Goal: Task Accomplishment & Management: Complete application form

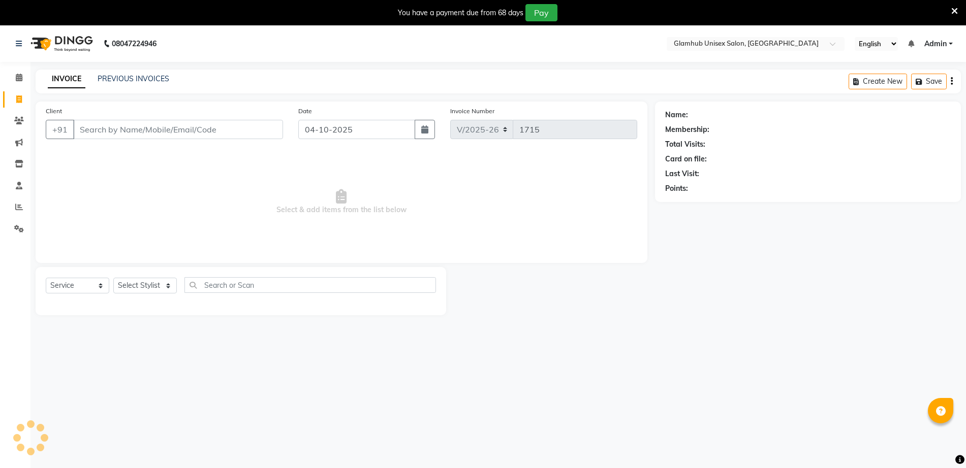
select select "7771"
select select "service"
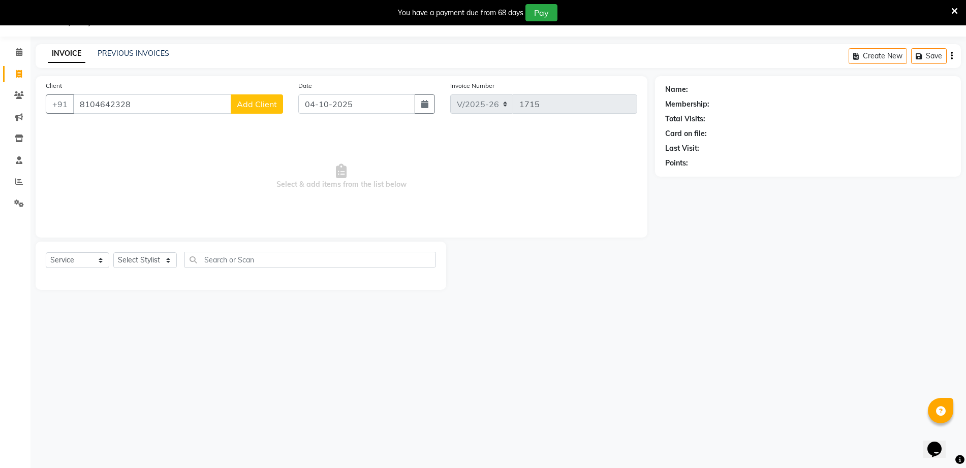
type input "8104642328"
click at [268, 105] on span "Add Client" at bounding box center [257, 104] width 40 height 10
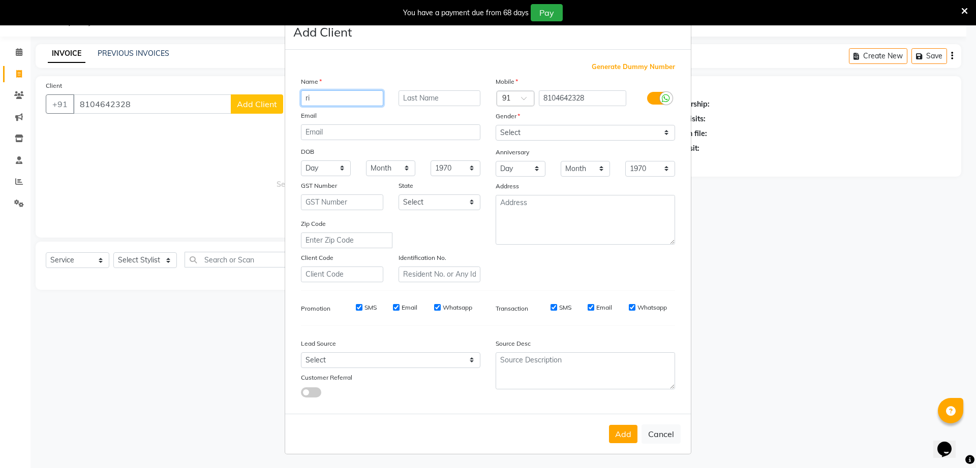
type input "r"
type input "[PERSON_NAME]"
click at [430, 98] on input "text" at bounding box center [439, 98] width 82 height 16
type input "ranshevre"
click at [410, 132] on input "email" at bounding box center [390, 132] width 179 height 16
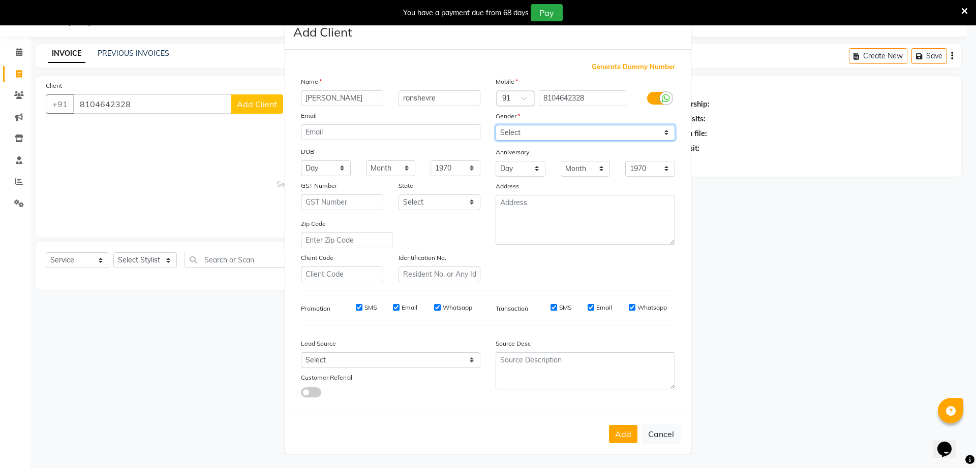
click at [588, 134] on select "Select [DEMOGRAPHIC_DATA] [DEMOGRAPHIC_DATA] Other Prefer Not To Say" at bounding box center [584, 133] width 179 height 16
select select "[DEMOGRAPHIC_DATA]"
click at [495, 125] on select "Select [DEMOGRAPHIC_DATA] [DEMOGRAPHIC_DATA] Other Prefer Not To Say" at bounding box center [584, 133] width 179 height 16
click at [645, 435] on button "Cancel" at bounding box center [660, 434] width 39 height 19
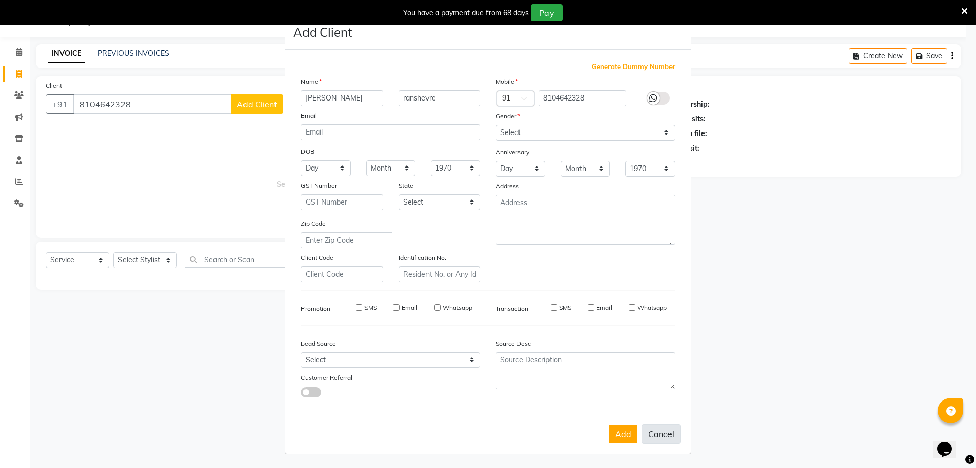
select select
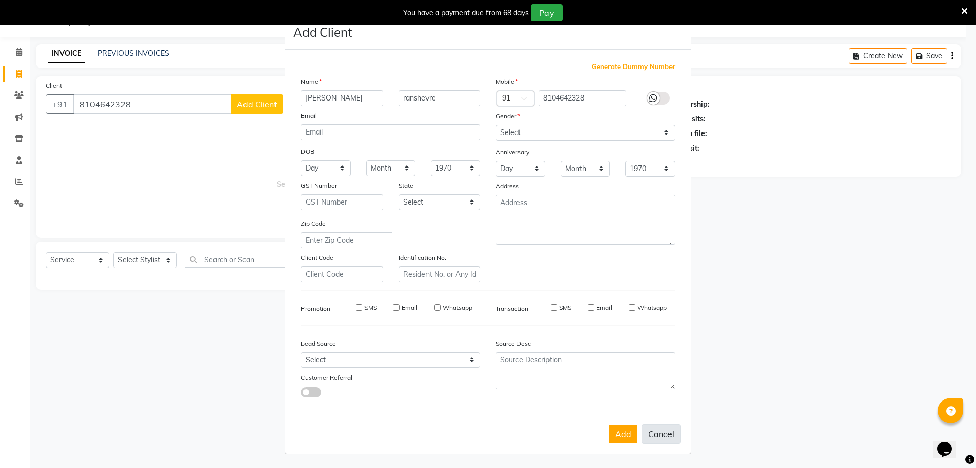
select select
checkbox input "false"
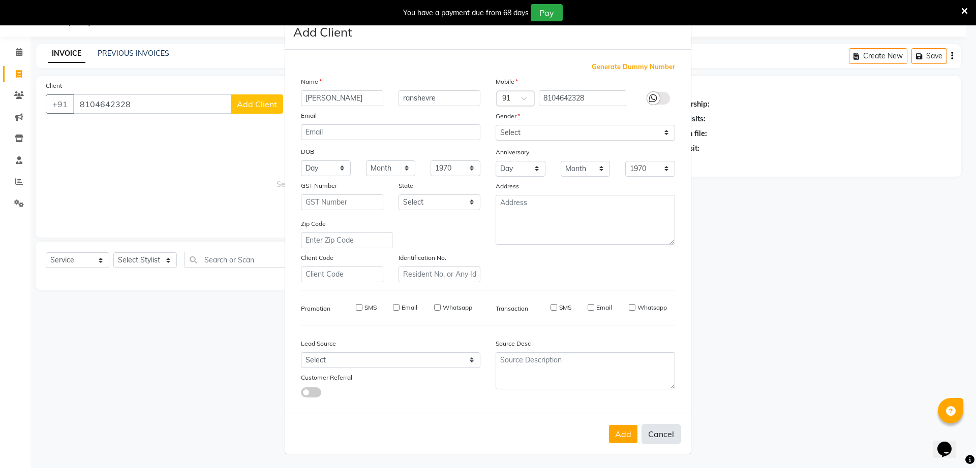
checkbox input "false"
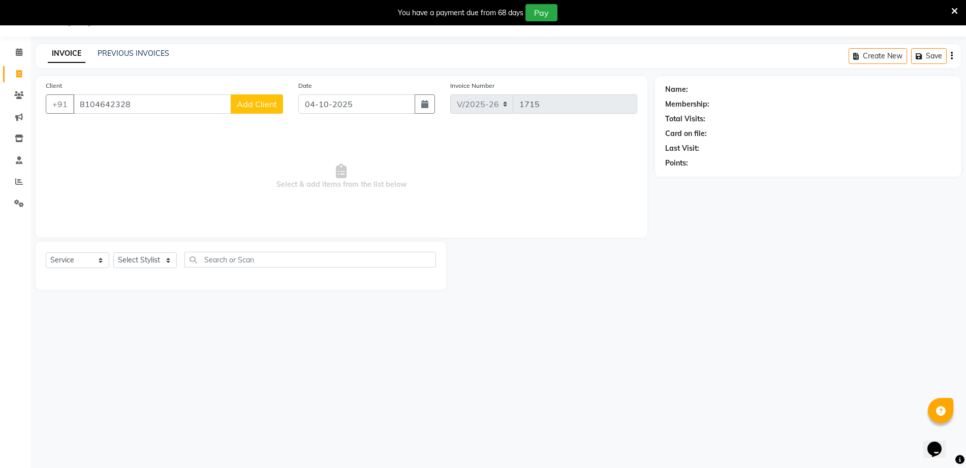
click at [265, 108] on span "Add Client" at bounding box center [257, 104] width 40 height 10
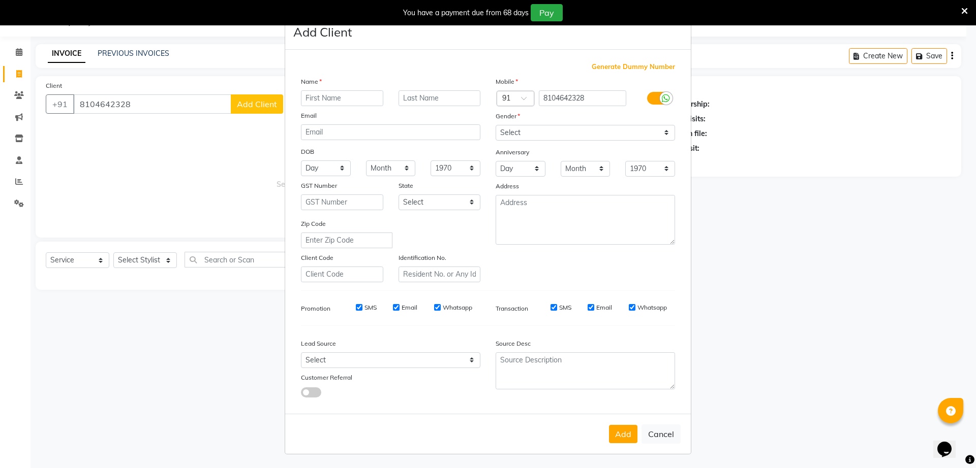
click at [368, 98] on input "text" at bounding box center [342, 98] width 82 height 16
type input "[PERSON_NAME]"
click at [443, 97] on input "text" at bounding box center [439, 98] width 82 height 16
type input "ranshevre"
click at [588, 129] on select "Select [DEMOGRAPHIC_DATA] [DEMOGRAPHIC_DATA] Other Prefer Not To Say" at bounding box center [584, 133] width 179 height 16
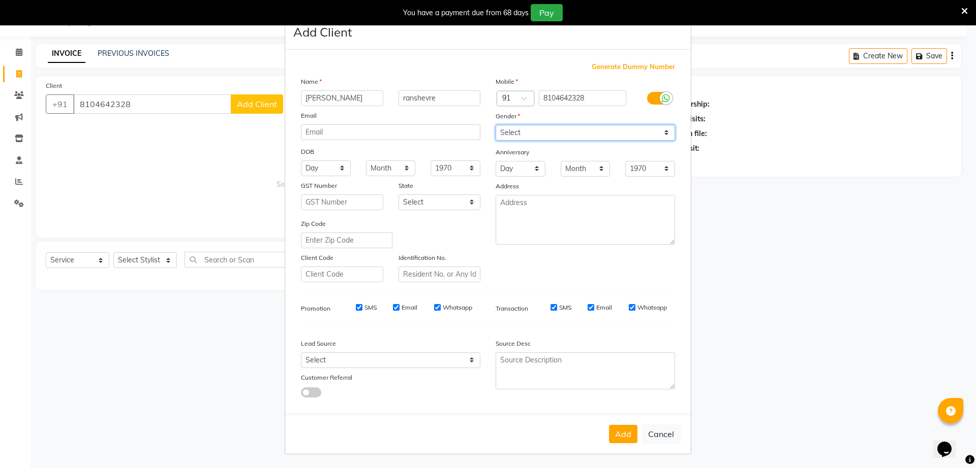
select select "[DEMOGRAPHIC_DATA]"
click at [495, 125] on select "Select [DEMOGRAPHIC_DATA] [DEMOGRAPHIC_DATA] Other Prefer Not To Say" at bounding box center [584, 133] width 179 height 16
click at [613, 429] on button "Add" at bounding box center [623, 434] width 28 height 18
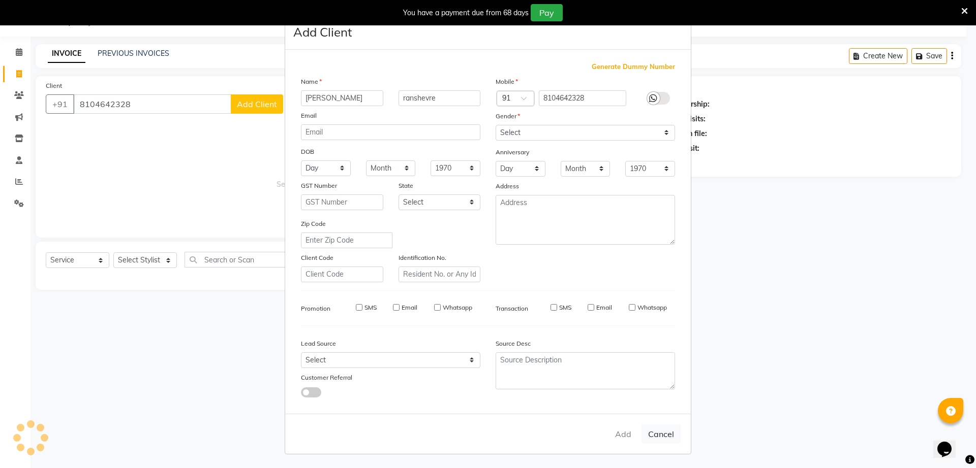
select select
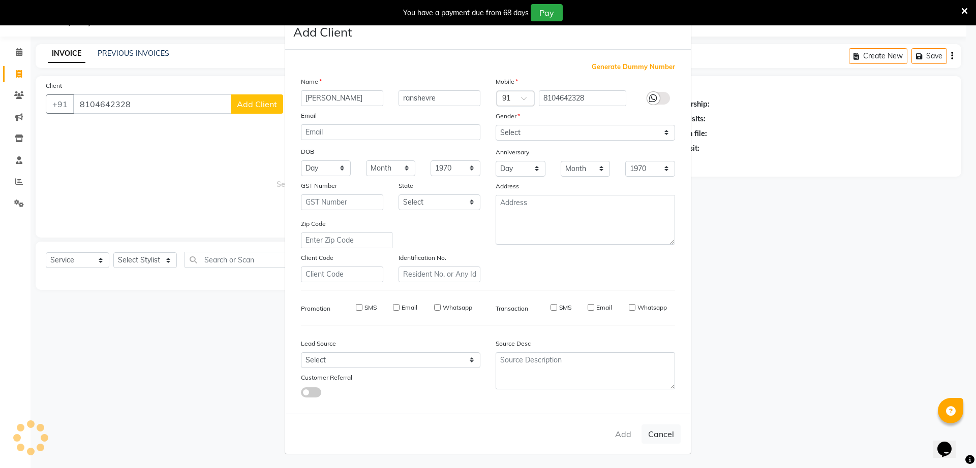
select select
checkbox input "false"
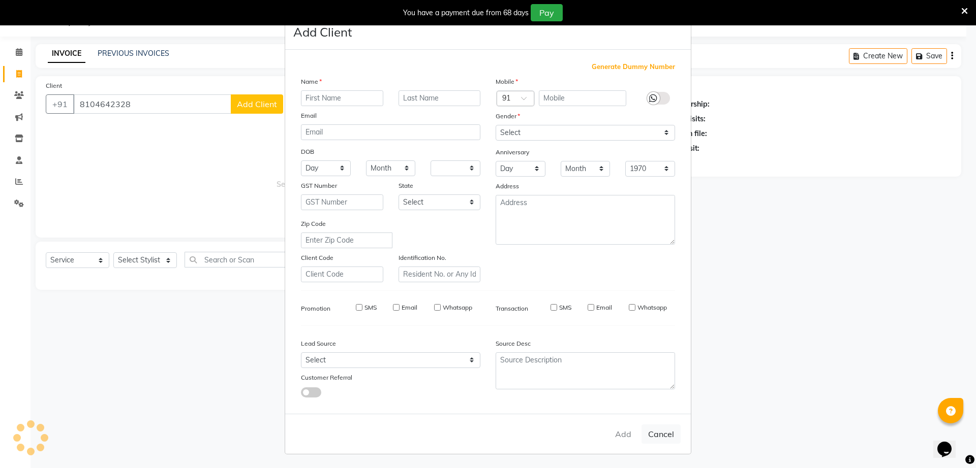
checkbox input "false"
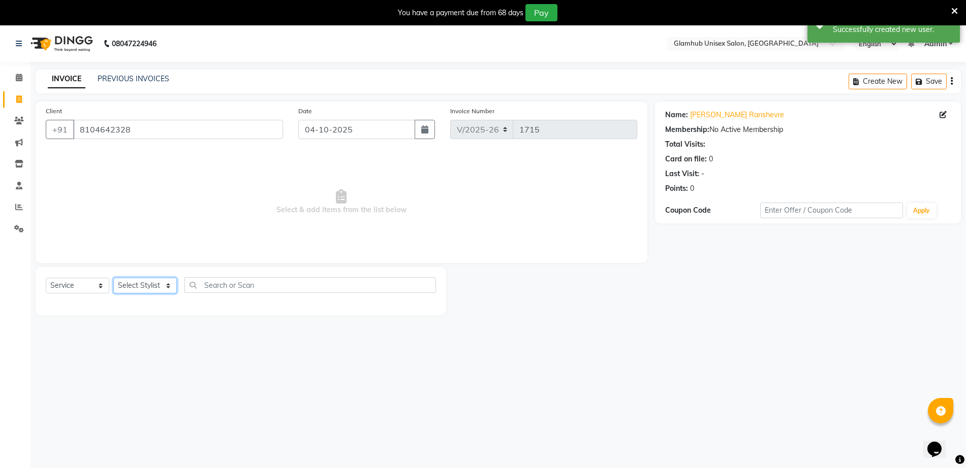
click at [146, 286] on select "Select Stylist [PERSON_NAME] [PERSON_NAME] [PERSON_NAME] [PERSON_NAME]" at bounding box center [145, 286] width 64 height 16
select select "69353"
click at [113, 278] on select "Select Stylist [PERSON_NAME] [PERSON_NAME] [PERSON_NAME] [PERSON_NAME]" at bounding box center [145, 286] width 64 height 16
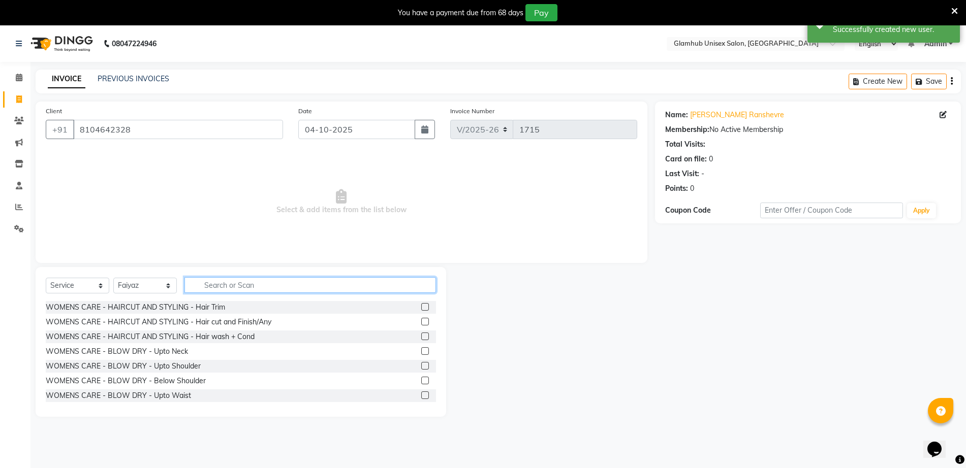
click at [315, 283] on input "text" at bounding box center [310, 285] width 252 height 16
type input "h"
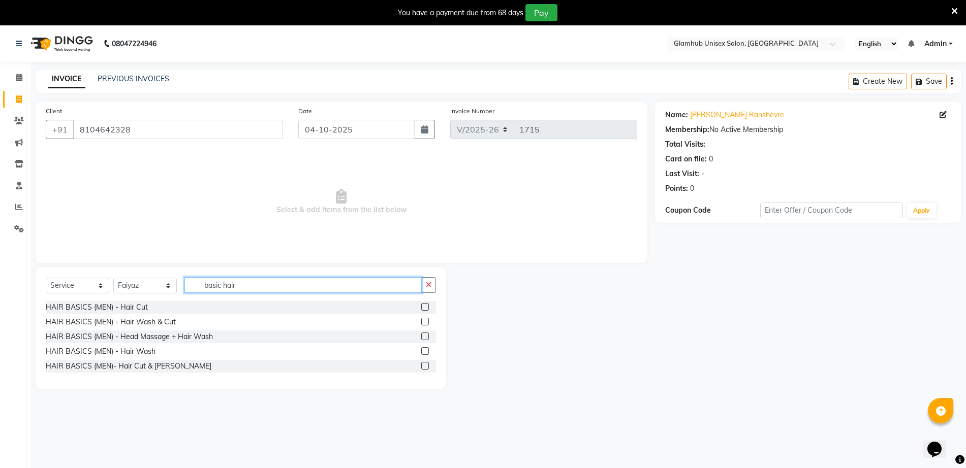
type input "basic hair"
click at [217, 307] on div "HAIR BASICS (MEN) - Hair Cut" at bounding box center [241, 307] width 390 height 13
click at [425, 307] on label at bounding box center [425, 307] width 8 height 8
click at [425, 307] on input "checkbox" at bounding box center [424, 307] width 7 height 7
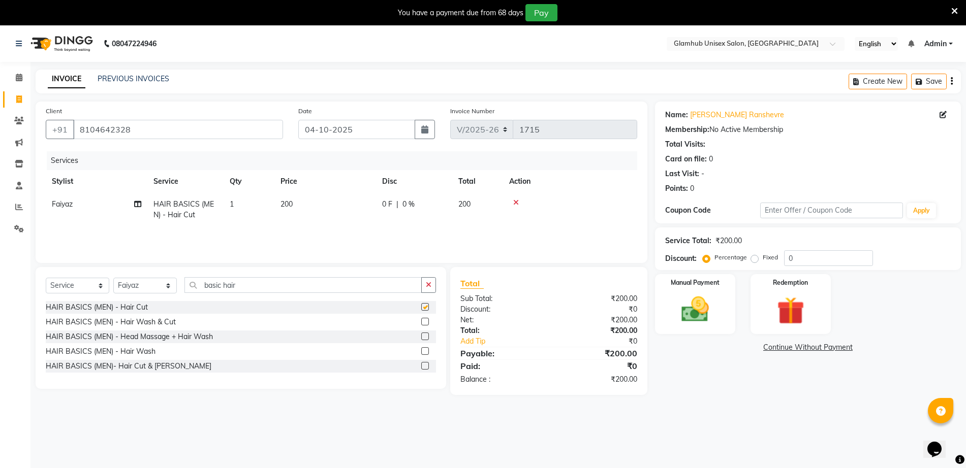
checkbox input "false"
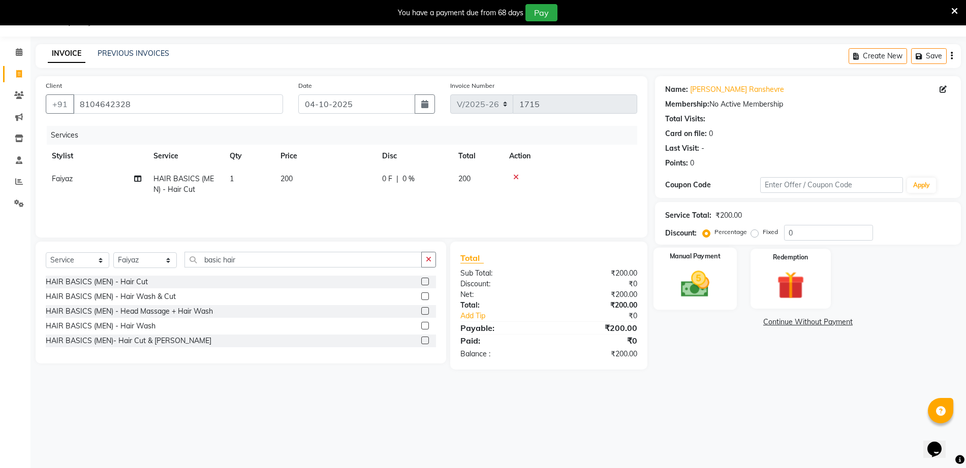
click at [711, 289] on img at bounding box center [695, 284] width 47 height 33
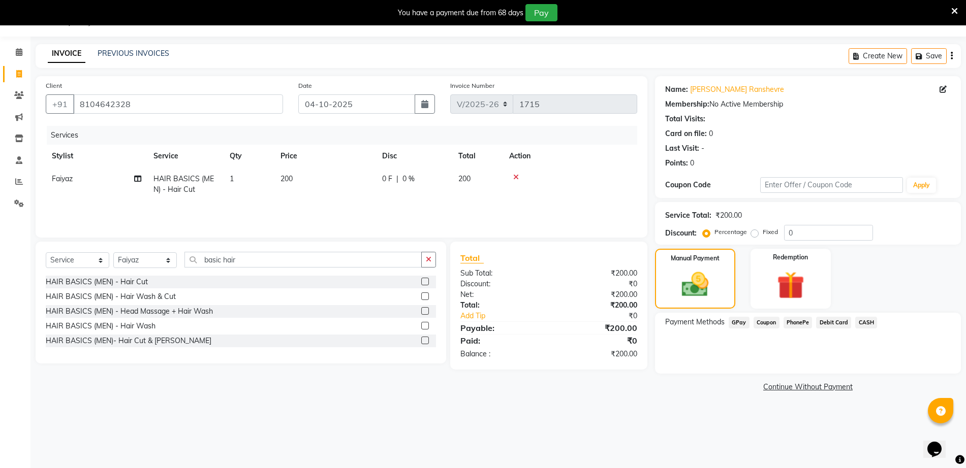
click at [739, 323] on span "GPay" at bounding box center [739, 323] width 21 height 12
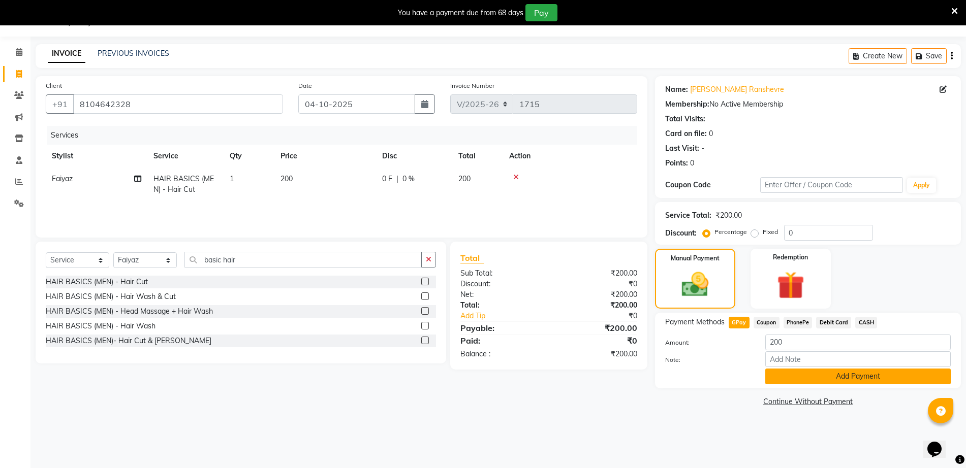
click at [820, 376] on button "Add Payment" at bounding box center [857, 377] width 185 height 16
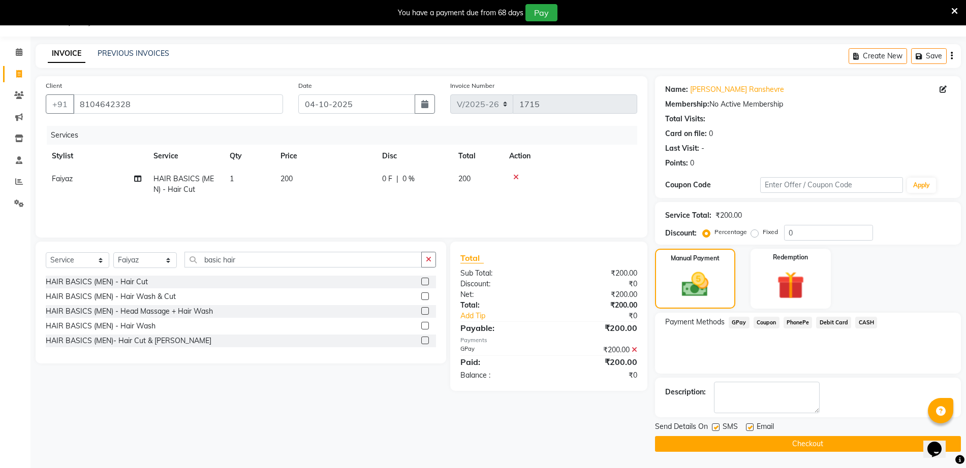
click at [856, 445] on button "Checkout" at bounding box center [808, 444] width 306 height 16
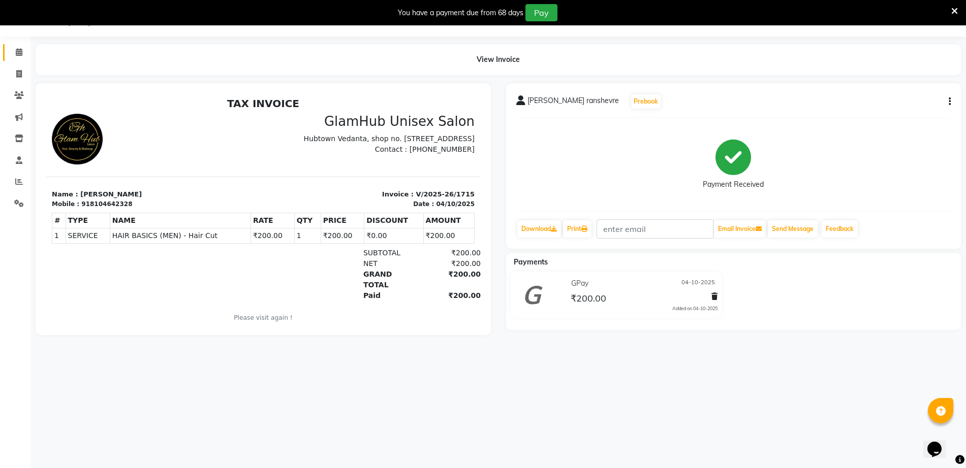
click at [23, 52] on span at bounding box center [19, 53] width 18 height 12
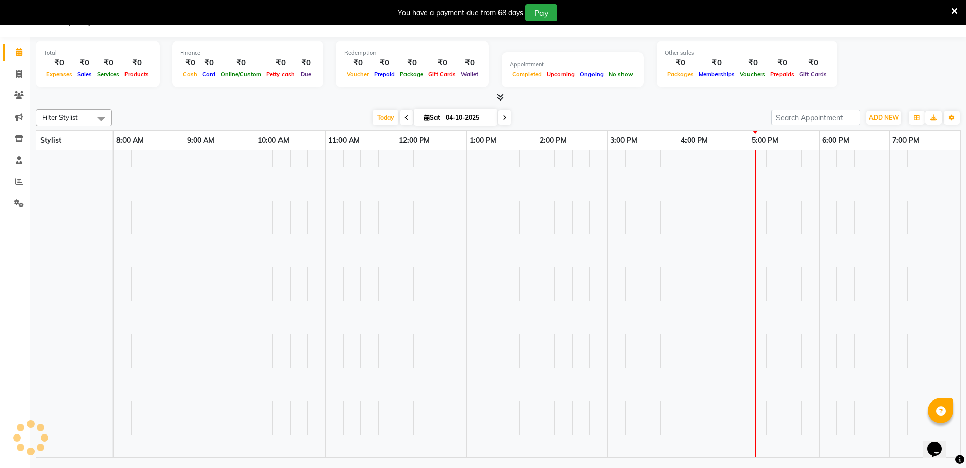
click at [19, 52] on icon at bounding box center [19, 52] width 7 height 8
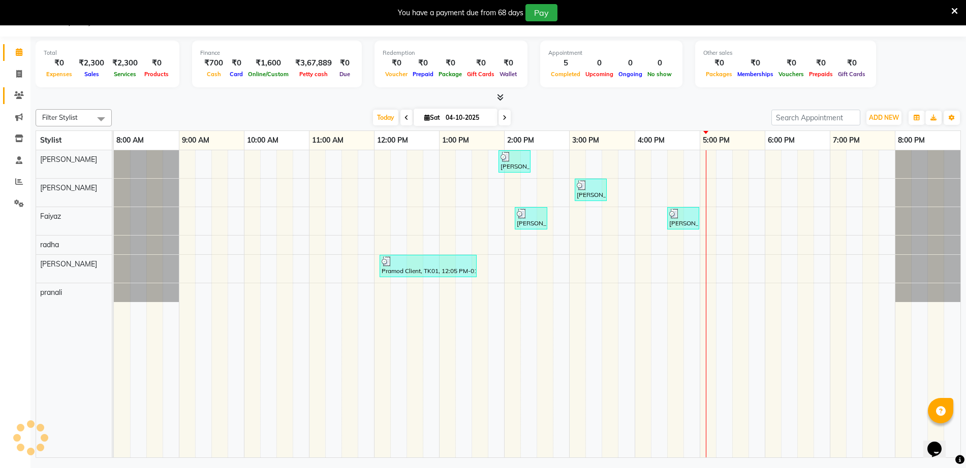
click at [16, 96] on icon at bounding box center [19, 95] width 10 height 8
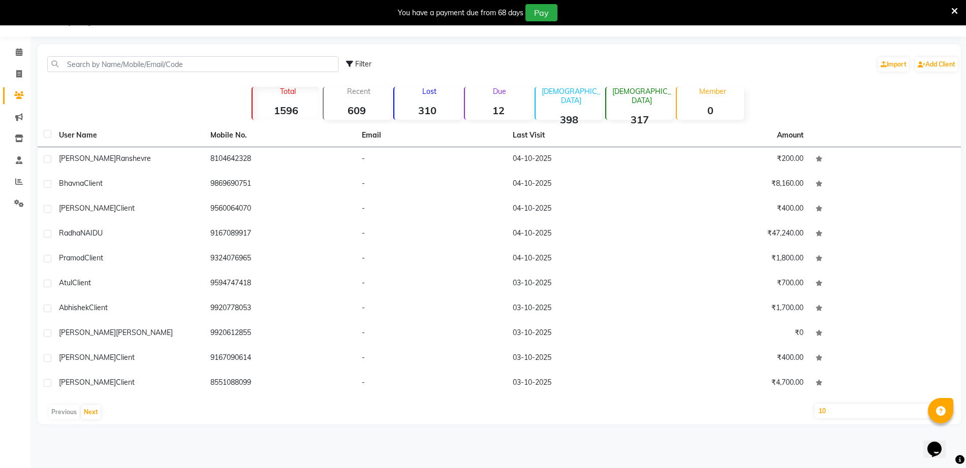
click at [14, 92] on icon at bounding box center [19, 95] width 10 height 8
click at [19, 74] on icon at bounding box center [19, 74] width 6 height 8
select select "service"
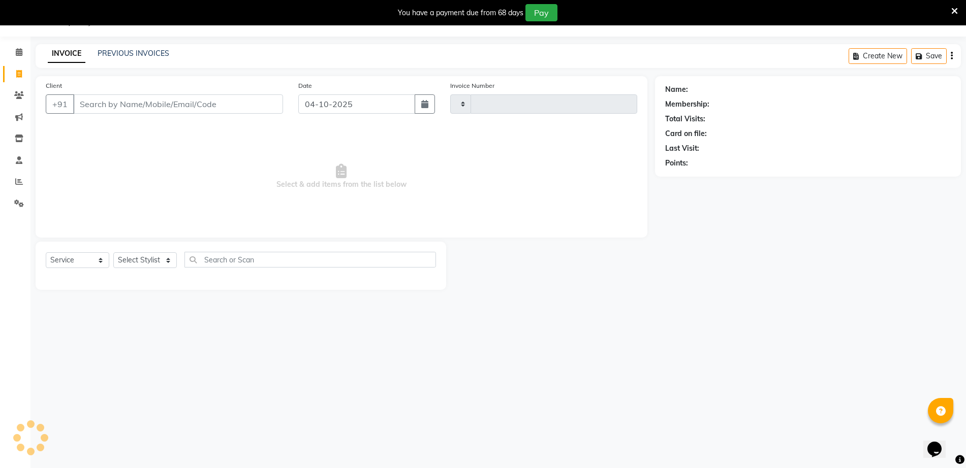
click at [106, 106] on input "Client" at bounding box center [178, 104] width 210 height 19
type input "1716"
select select "7771"
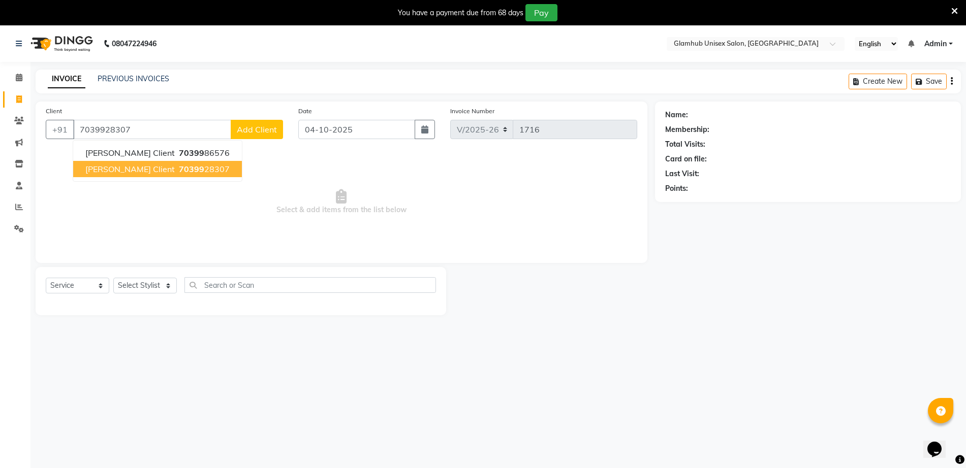
type input "7039928307"
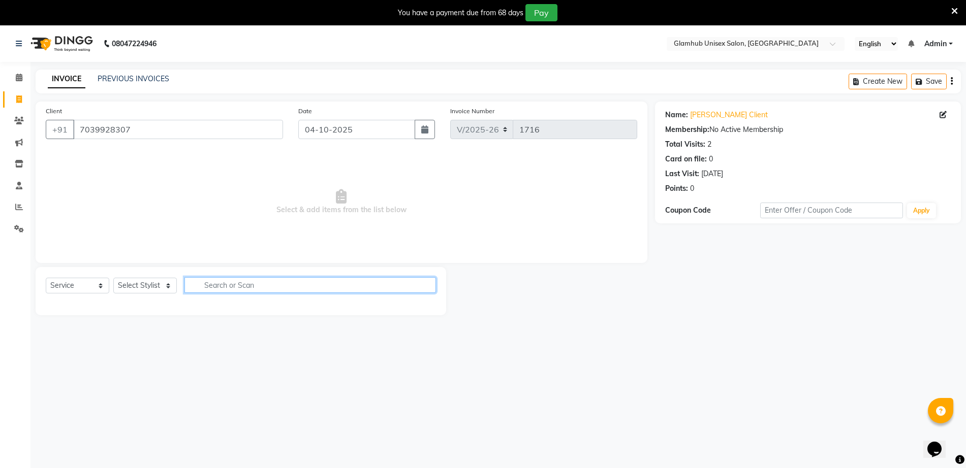
click at [361, 286] on input "text" at bounding box center [310, 285] width 252 height 16
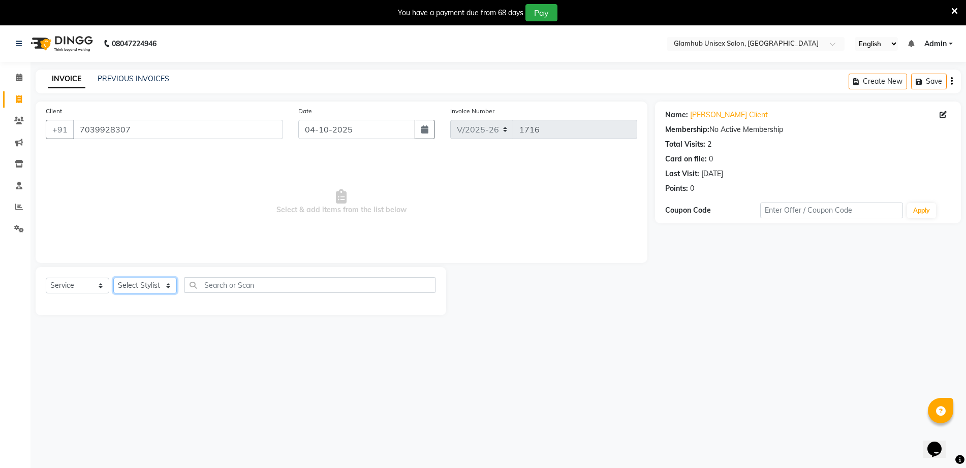
click at [152, 284] on select "Select Stylist [PERSON_NAME] [PERSON_NAME] [PERSON_NAME] [PERSON_NAME]" at bounding box center [145, 286] width 64 height 16
select select "69353"
click at [113, 278] on select "Select Stylist [PERSON_NAME] [PERSON_NAME] [PERSON_NAME] [PERSON_NAME]" at bounding box center [145, 286] width 64 height 16
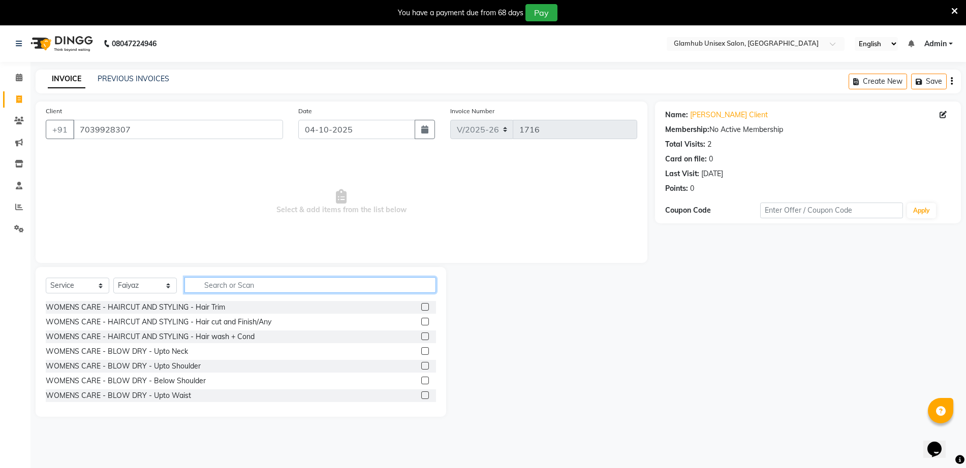
click at [346, 285] on input "text" at bounding box center [310, 285] width 252 height 16
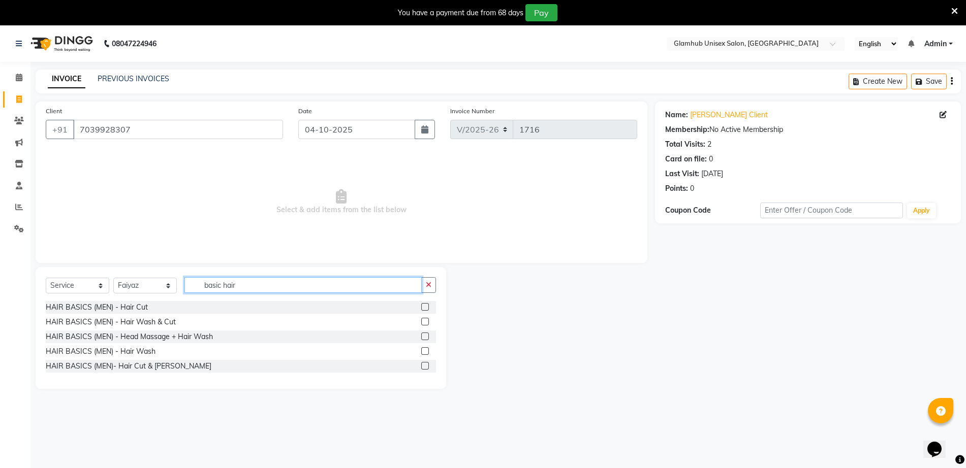
type input "basic hair"
click at [422, 306] on label at bounding box center [425, 307] width 8 height 8
click at [422, 306] on input "checkbox" at bounding box center [424, 307] width 7 height 7
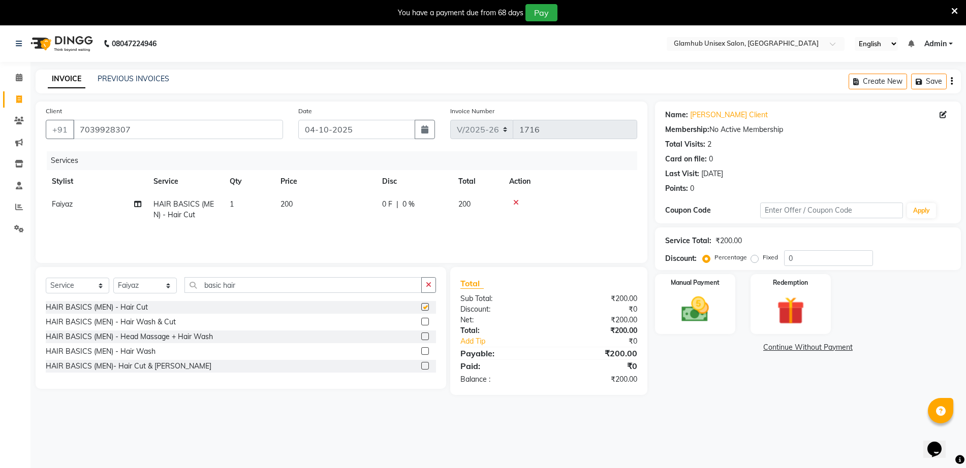
checkbox input "false"
click at [572, 208] on td at bounding box center [570, 210] width 134 height 34
click at [288, 193] on td "200" at bounding box center [325, 210] width 102 height 34
select select "69353"
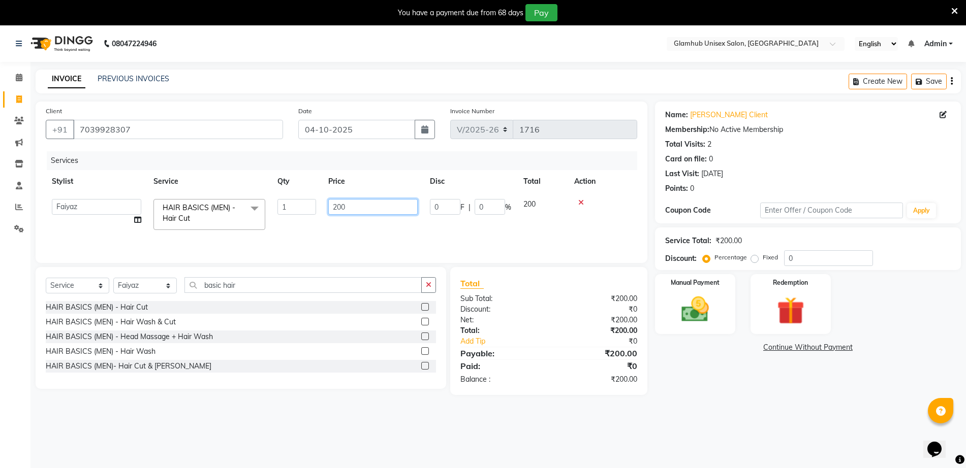
click at [381, 206] on input "200" at bounding box center [372, 207] width 89 height 16
type input "2"
type input "100"
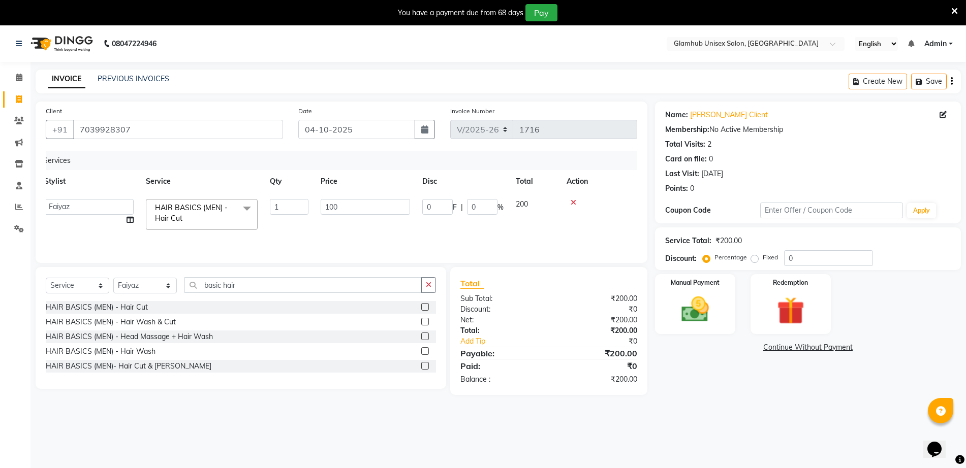
click at [526, 207] on tr "[PERSON_NAME] [PERSON_NAME] [PERSON_NAME] radha [PERSON_NAME] HAIR BASICS (MEN)…" at bounding box center [333, 214] width 591 height 43
click at [696, 309] on img at bounding box center [695, 309] width 47 height 33
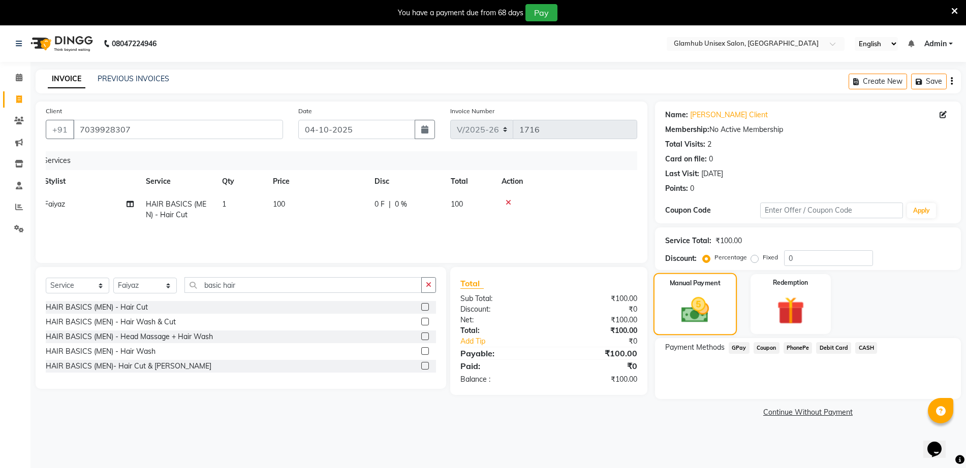
scroll to position [25, 0]
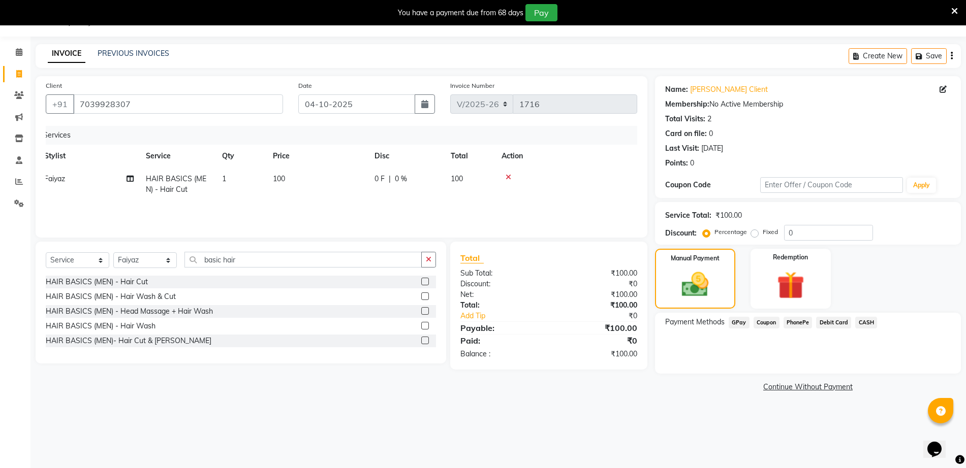
click at [734, 354] on div "Payment Methods GPay Coupon PhonePe Debit Card CASH" at bounding box center [808, 343] width 306 height 61
click at [743, 322] on span "GPay" at bounding box center [739, 323] width 21 height 12
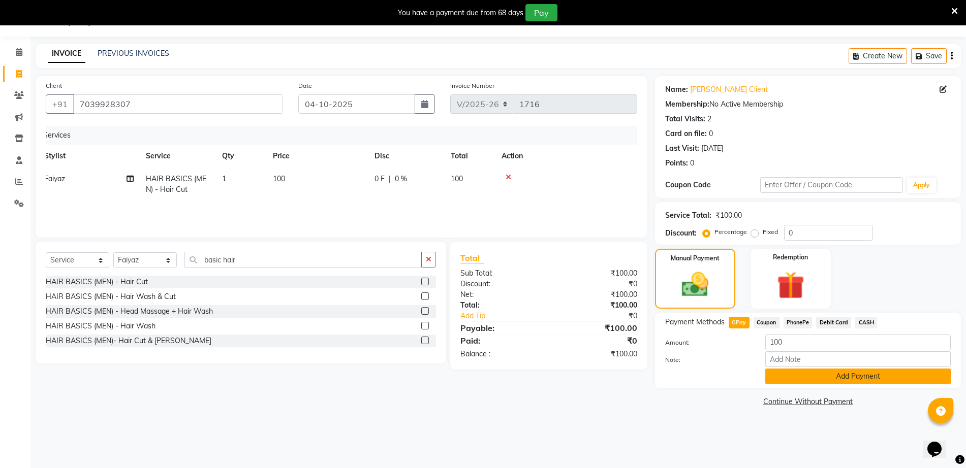
click at [837, 377] on button "Add Payment" at bounding box center [857, 377] width 185 height 16
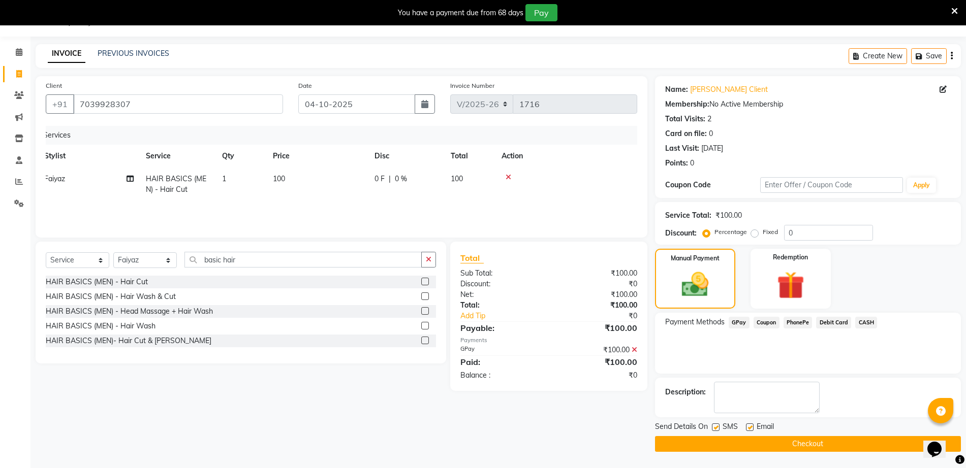
click at [801, 448] on button "Checkout" at bounding box center [808, 444] width 306 height 16
